Goal: Task Accomplishment & Management: Manage account settings

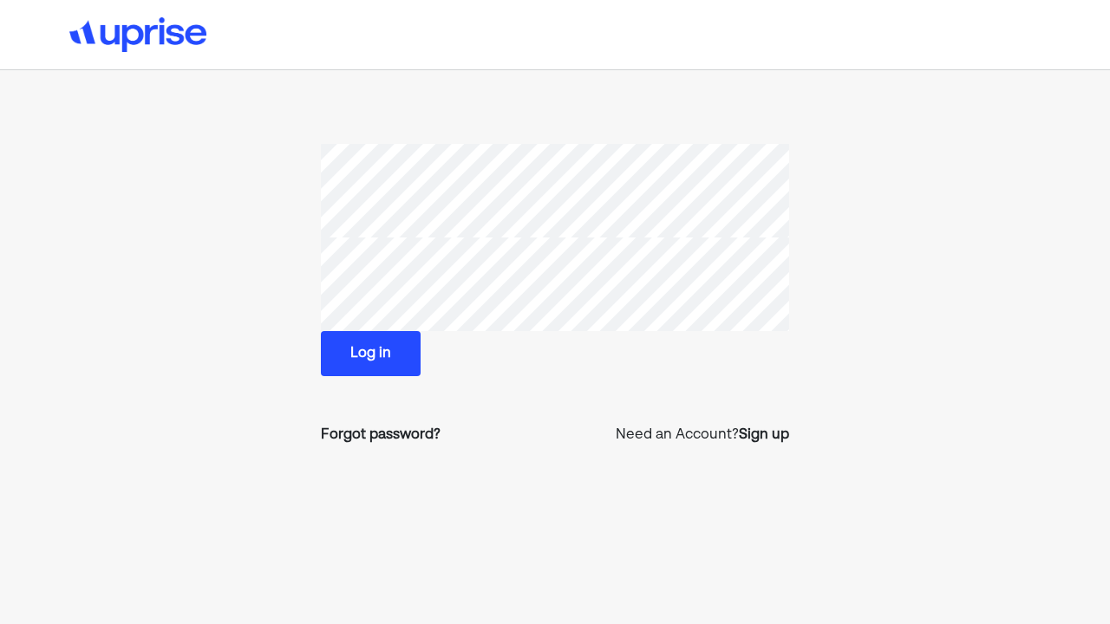
click at [378, 339] on button "Log in" at bounding box center [371, 353] width 100 height 45
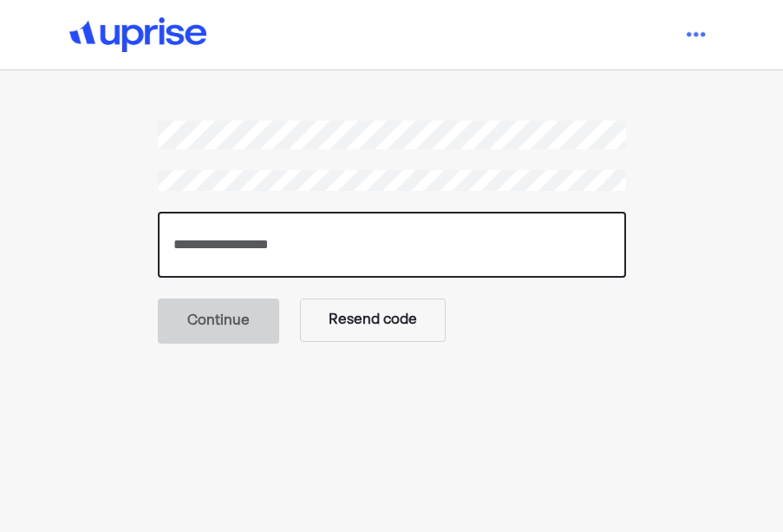
click at [233, 256] on input "number" at bounding box center [392, 245] width 468 height 66
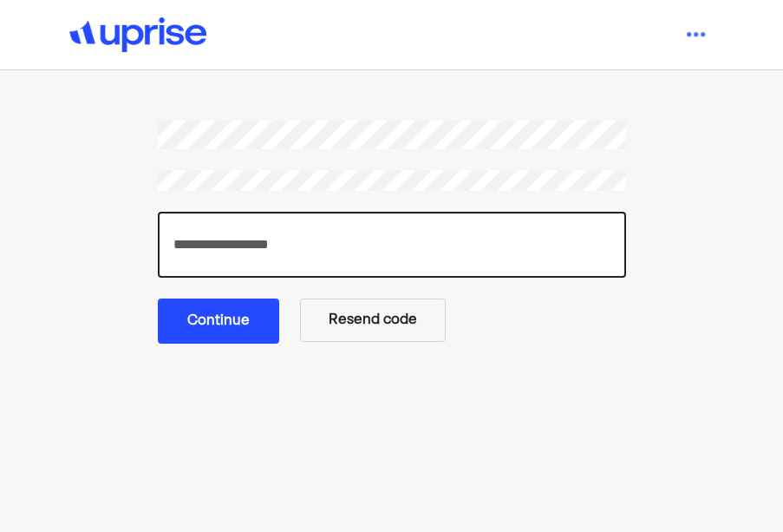
type input "******"
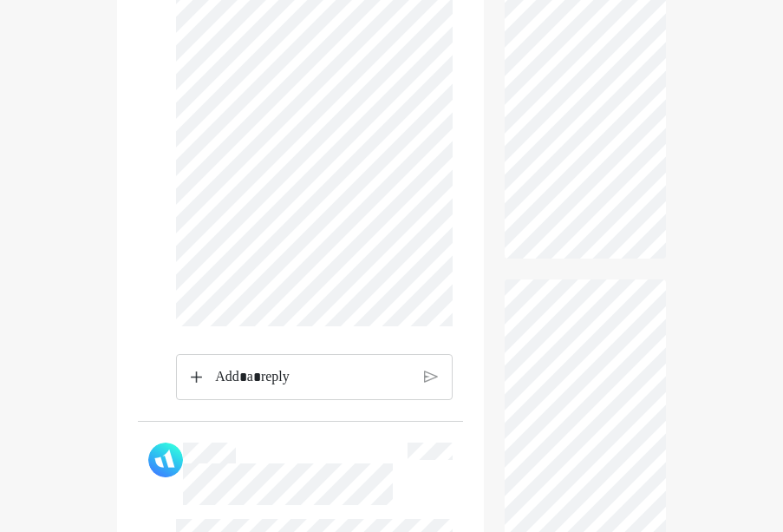
scroll to position [708, 0]
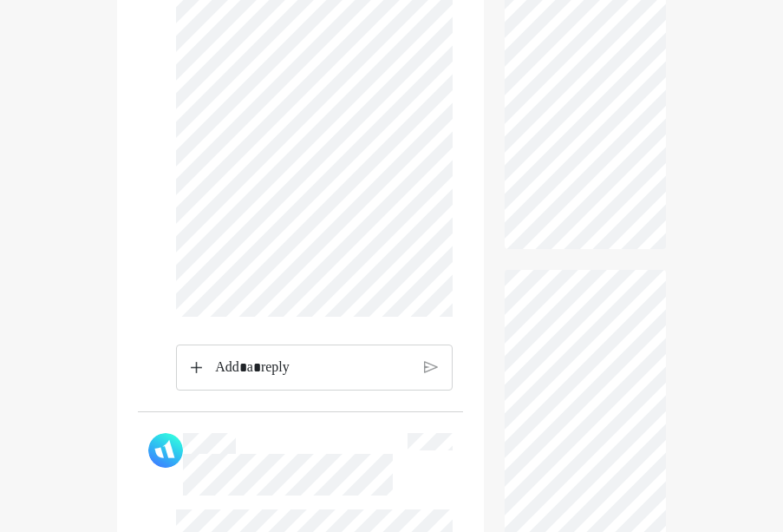
click at [339, 379] on p "Rich Text Editor. Editing area: main" at bounding box center [312, 367] width 195 height 23
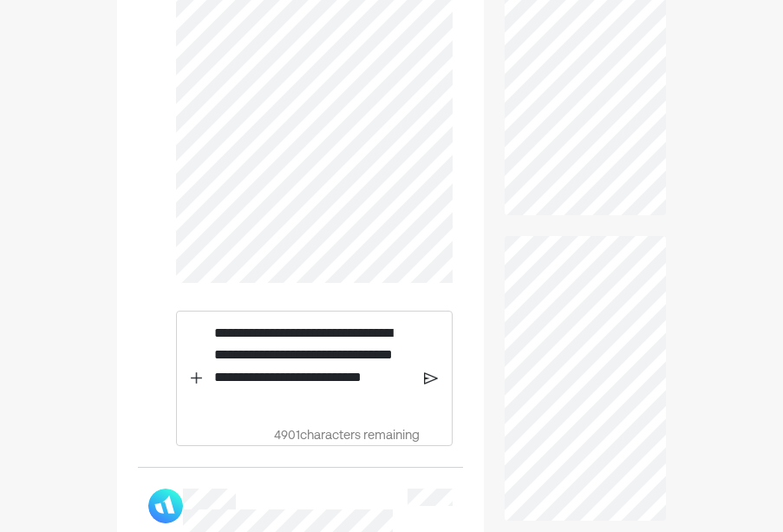
scroll to position [734, 0]
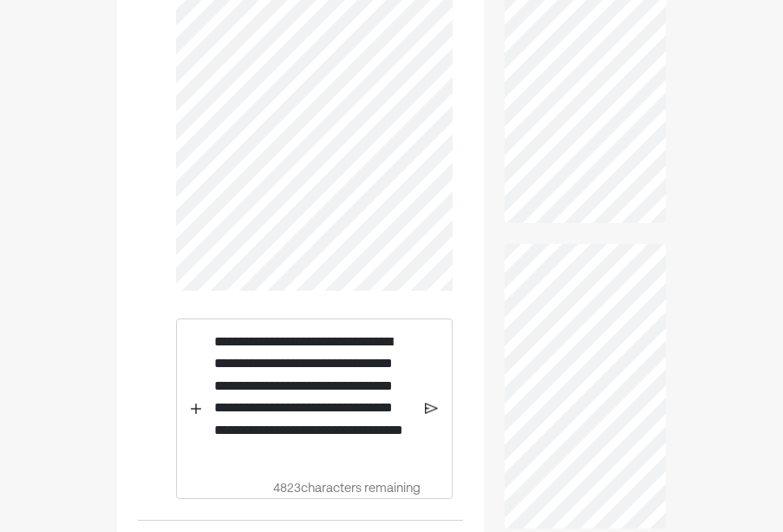
click at [430, 416] on img at bounding box center [431, 409] width 13 height 16
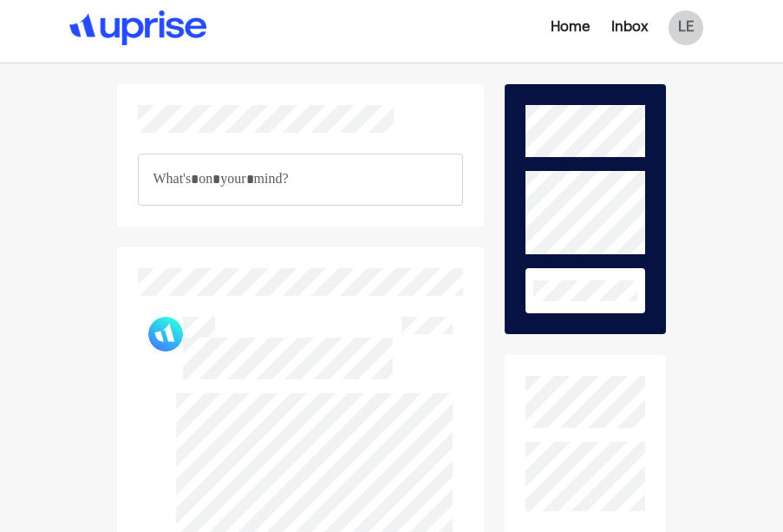
scroll to position [0, 0]
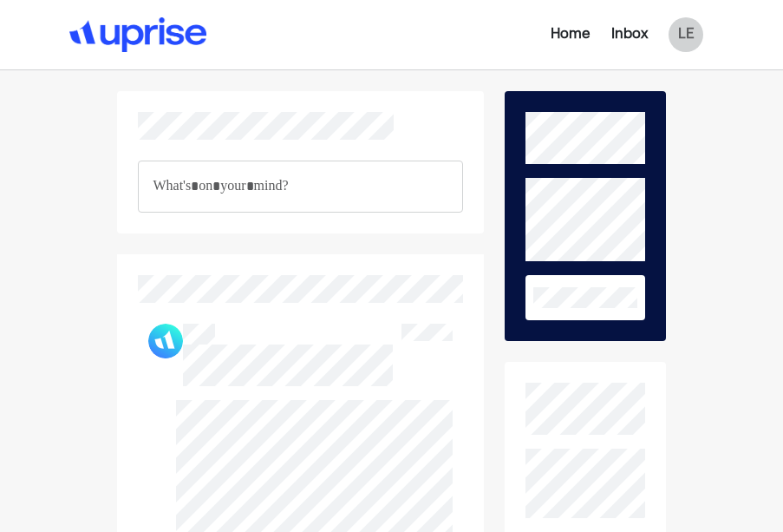
click at [574, 310] on button at bounding box center [585, 297] width 119 height 45
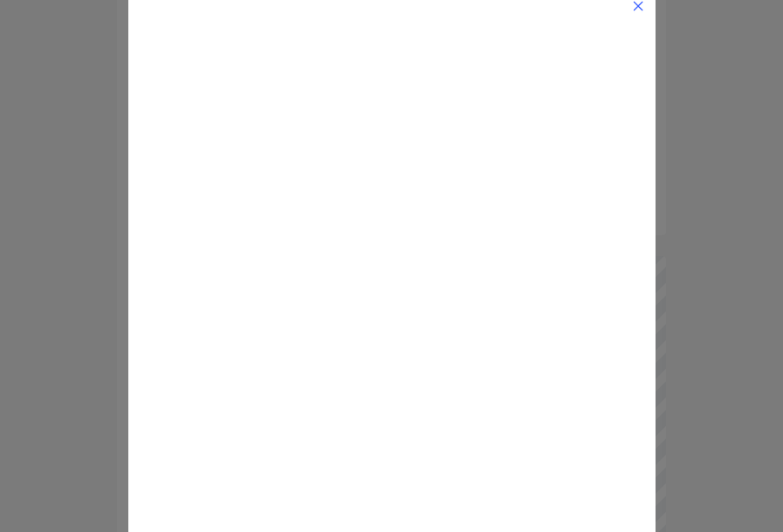
scroll to position [419, 0]
click at [638, 8] on img at bounding box center [638, 6] width 14 height 14
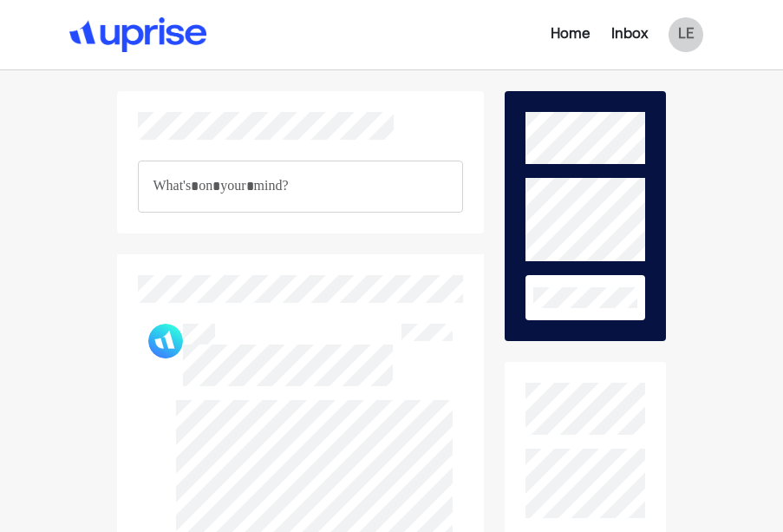
scroll to position [0, 0]
